Goal: Transaction & Acquisition: Obtain resource

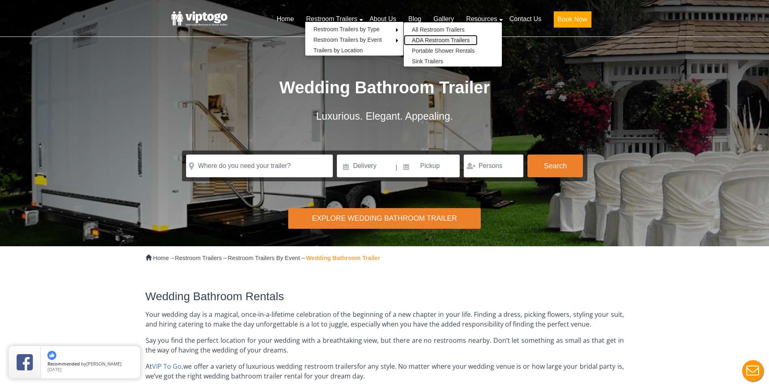
click at [433, 39] on link "ADA Restroom Trailers" at bounding box center [441, 40] width 74 height 11
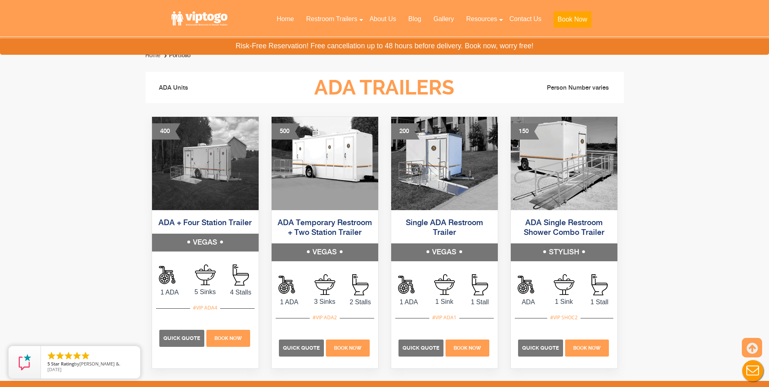
scroll to position [405, 0]
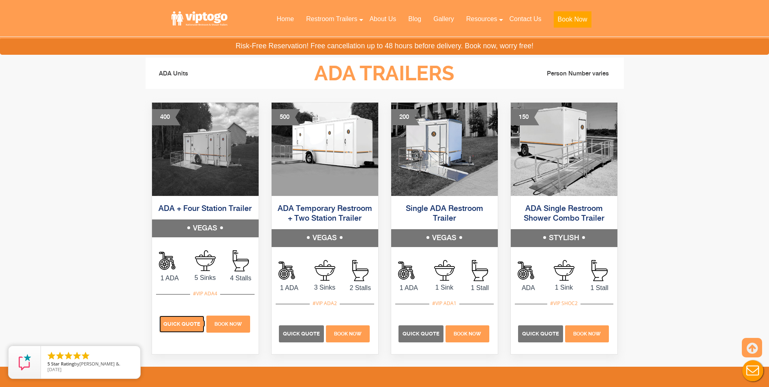
click at [170, 324] on span "Quick Quote" at bounding box center [181, 324] width 37 height 6
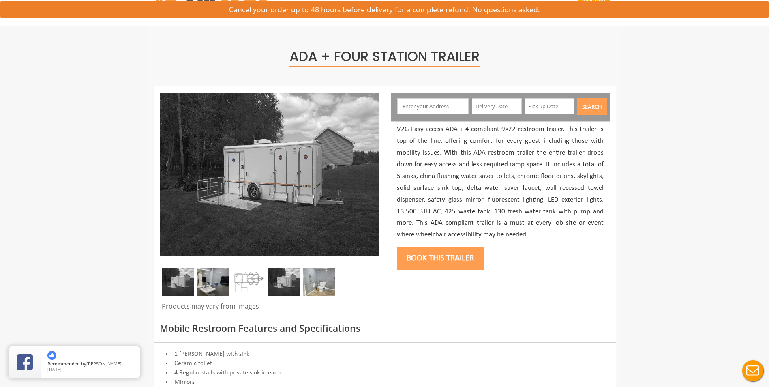
scroll to position [41, 0]
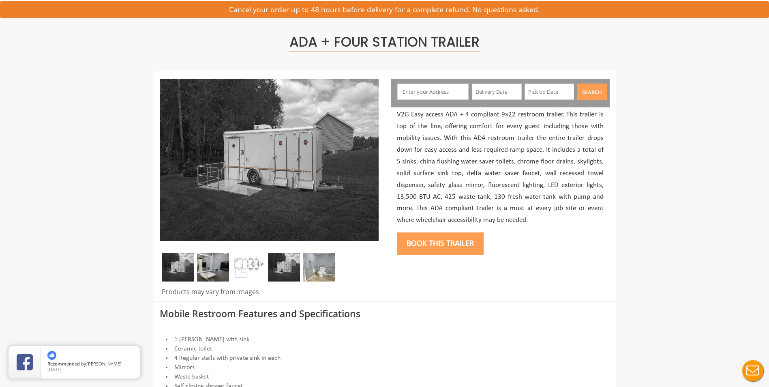
click at [178, 266] on img at bounding box center [178, 267] width 32 height 28
click at [208, 267] on img at bounding box center [213, 267] width 32 height 28
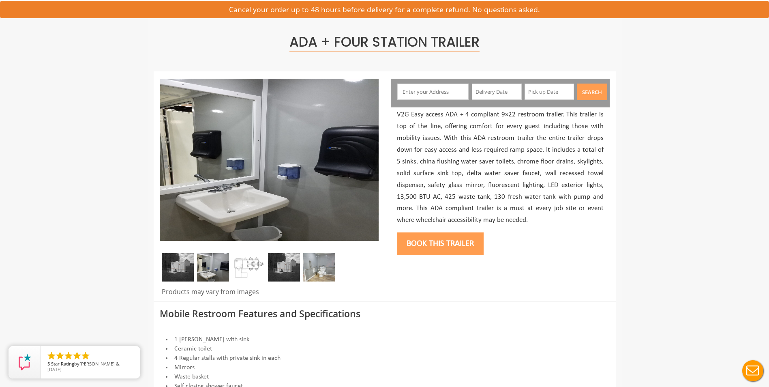
click at [246, 262] on img at bounding box center [249, 267] width 32 height 28
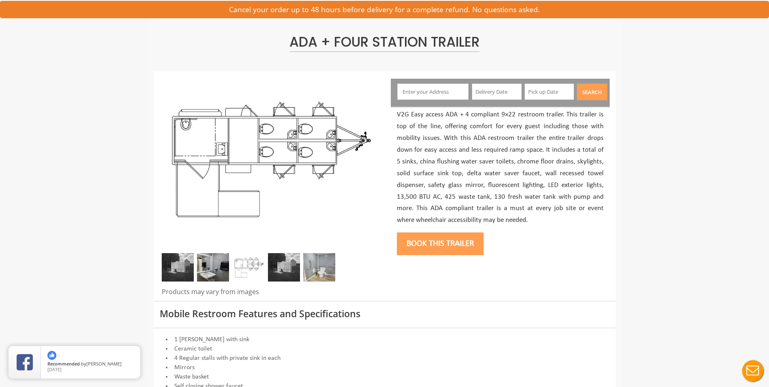
click at [291, 267] on img at bounding box center [284, 267] width 32 height 28
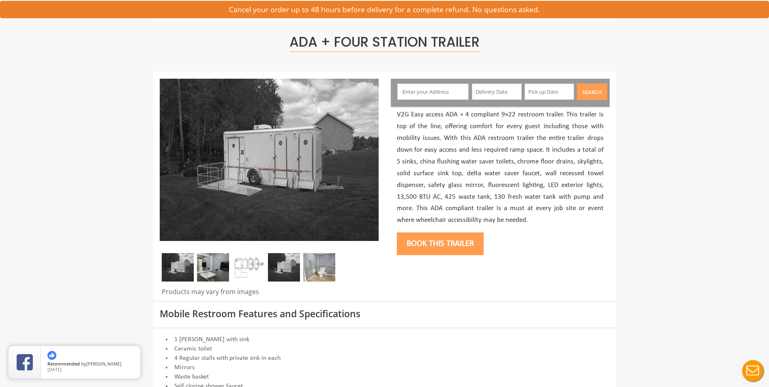
click at [321, 267] on img at bounding box center [319, 267] width 32 height 28
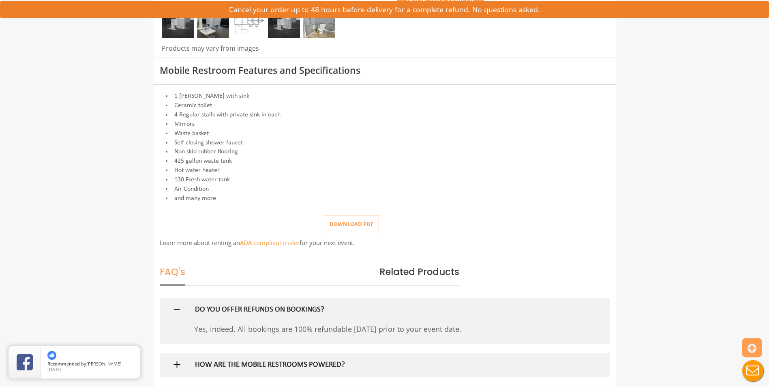
scroll to position [324, 0]
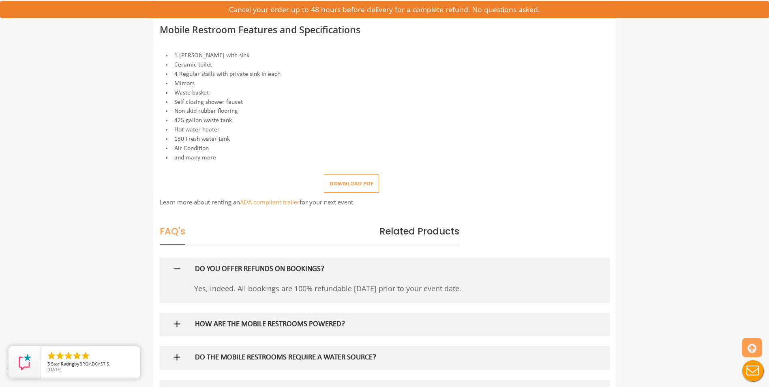
click at [175, 323] on img at bounding box center [177, 324] width 10 height 10
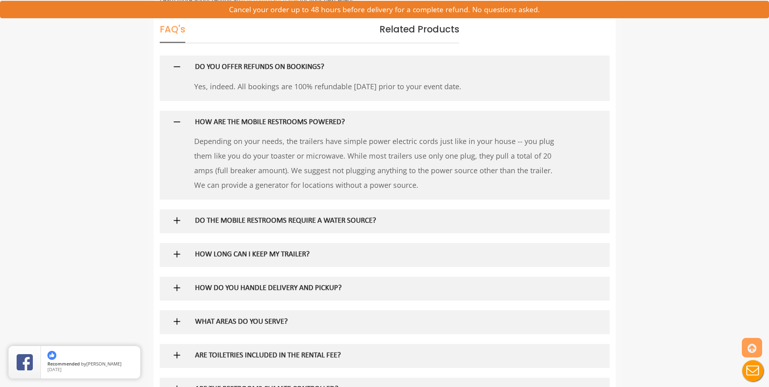
scroll to position [527, 0]
click at [180, 220] on img at bounding box center [177, 219] width 10 height 10
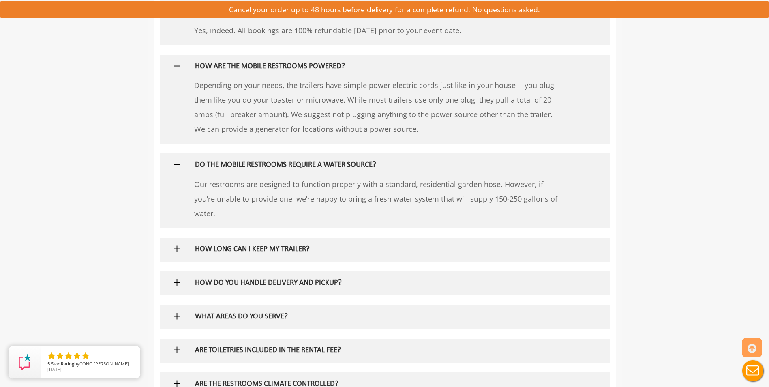
scroll to position [608, 0]
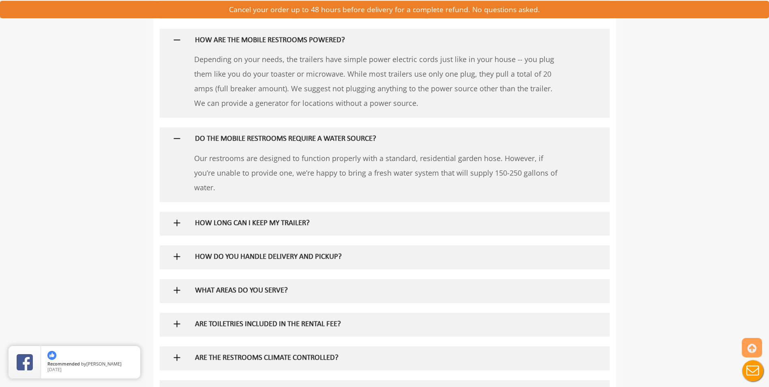
click at [176, 289] on img at bounding box center [177, 290] width 10 height 10
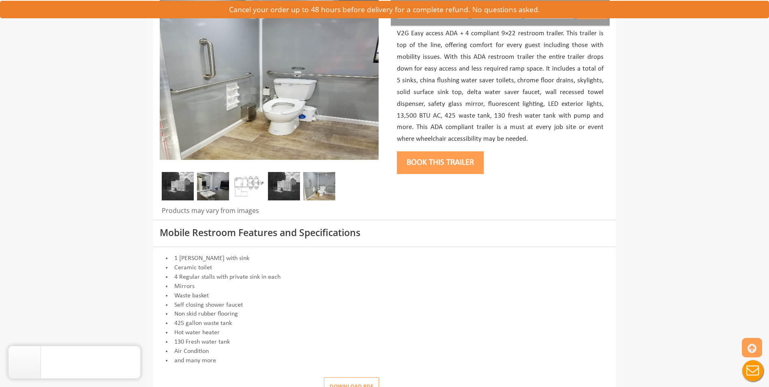
scroll to position [0, 0]
